Goal: Task Accomplishment & Management: Complete application form

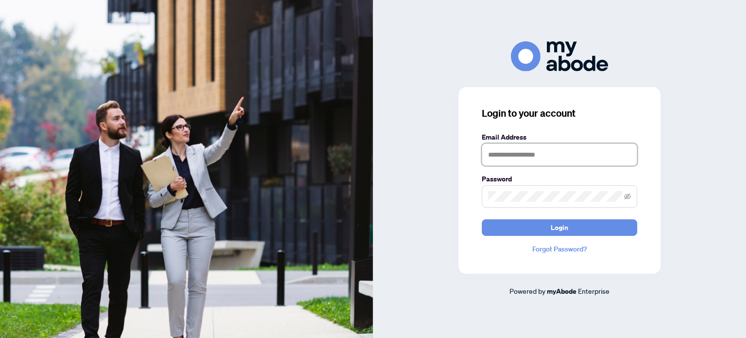
type input "**********"
click at [558, 219] on form "**********" at bounding box center [559, 184] width 155 height 104
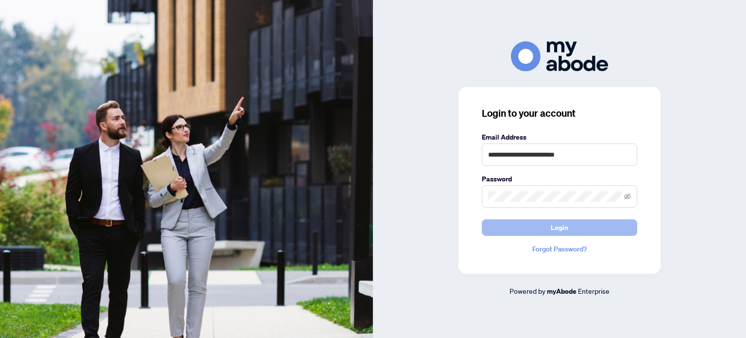
click at [561, 223] on span "Login" at bounding box center [559, 228] width 17 height 16
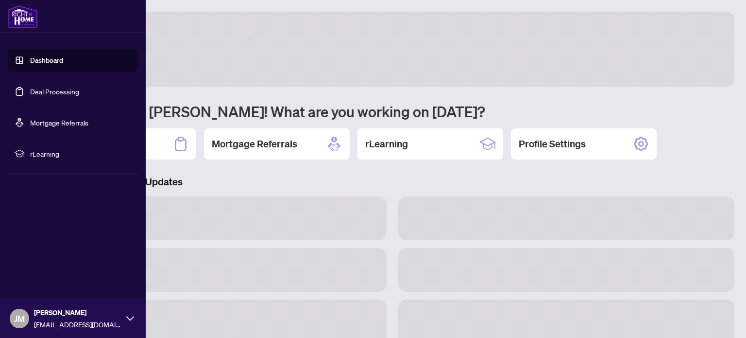
click at [35, 96] on link "Deal Processing" at bounding box center [54, 91] width 49 height 9
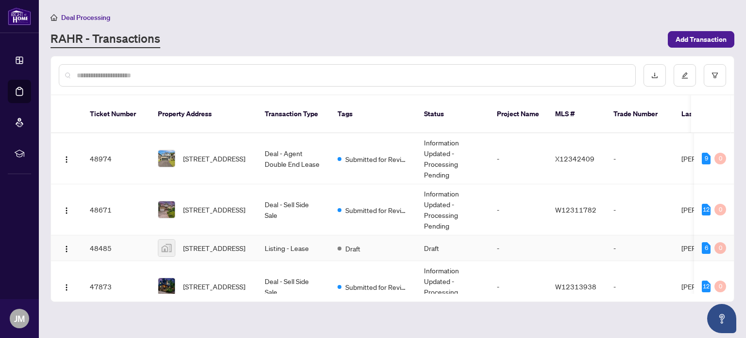
click at [274, 243] on td "Listing - Lease" at bounding box center [293, 248] width 73 height 26
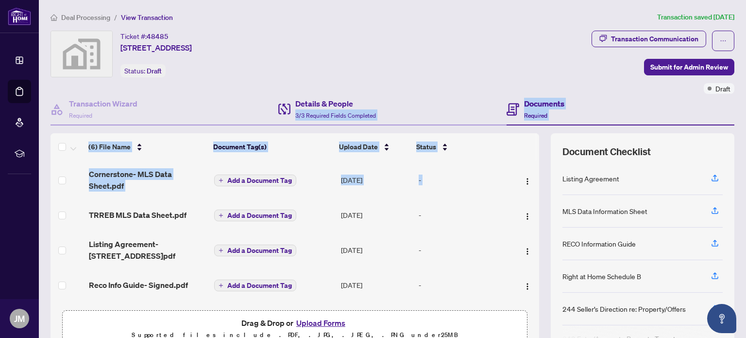
drag, startPoint x: 528, startPoint y: 163, endPoint x: 454, endPoint y: 103, distance: 94.6
click at [454, 103] on div "Transaction Wizard Required Details & People 3/3 Required Fields Completed Docu…" at bounding box center [393, 223] width 684 height 258
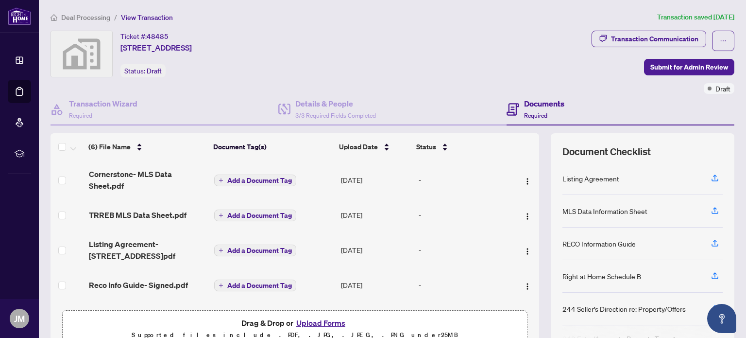
click at [475, 21] on ol "Deal Processing / View Transaction" at bounding box center [352, 17] width 603 height 11
drag, startPoint x: 528, startPoint y: 167, endPoint x: 527, endPoint y: 144, distance: 22.9
click at [527, 144] on div "(6) File Name Document Tag(s) Upload Date Status Cornerstone- MLS Data Sheet.pd…" at bounding box center [295, 219] width 489 height 172
click at [110, 234] on td "Listing Agreement-120 Terrace Dr.pdf" at bounding box center [148, 249] width 126 height 39
click at [298, 255] on tbody "Cornerstone- MLS Data Sheet.pdf Add a Document Tag Aug/13/2025 - TRREB MLS Data…" at bounding box center [295, 265] width 489 height 210
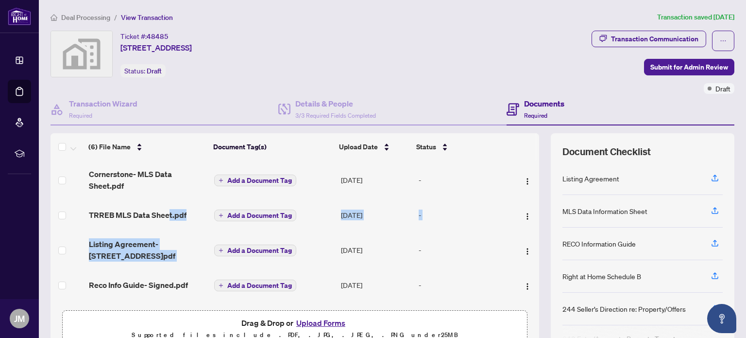
click at [326, 320] on button "Upload Forms" at bounding box center [320, 322] width 55 height 13
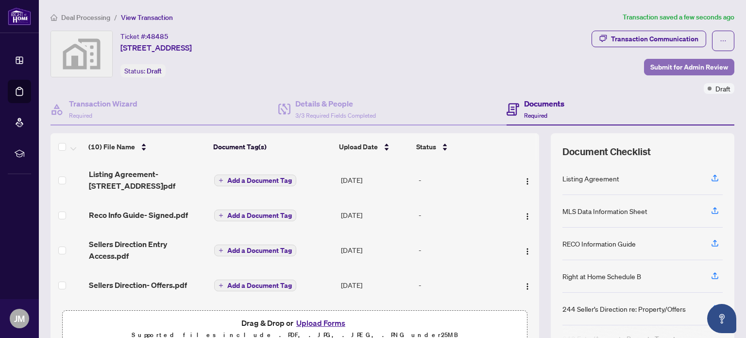
click at [683, 66] on span "Submit for Admin Review" at bounding box center [689, 67] width 78 height 16
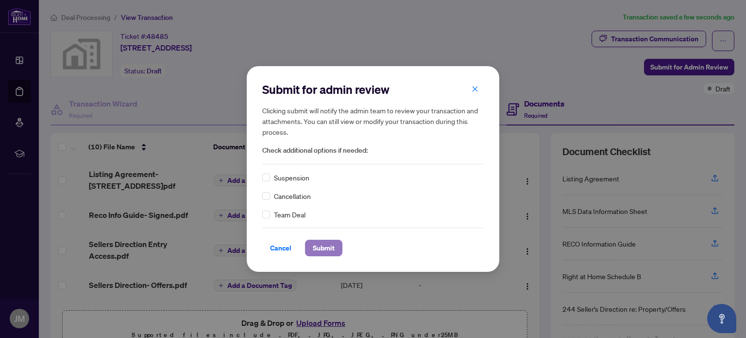
click at [320, 242] on span "Submit" at bounding box center [324, 248] width 22 height 16
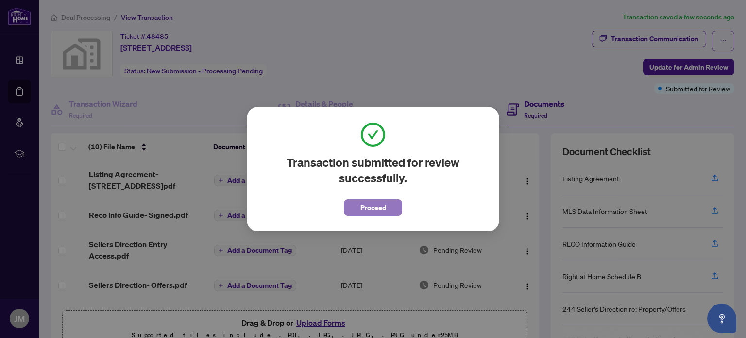
click at [360, 206] on span "Proceed" at bounding box center [373, 208] width 26 height 16
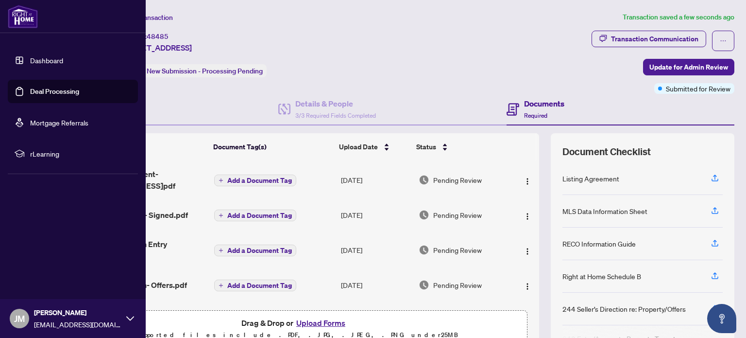
click at [30, 96] on link "Deal Processing" at bounding box center [54, 91] width 49 height 9
